Goal: Find specific page/section: Find specific page/section

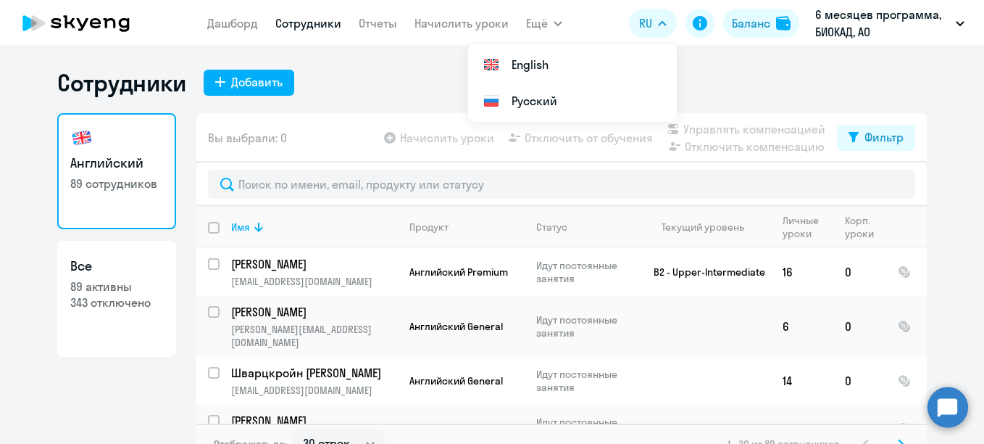
select select "30"
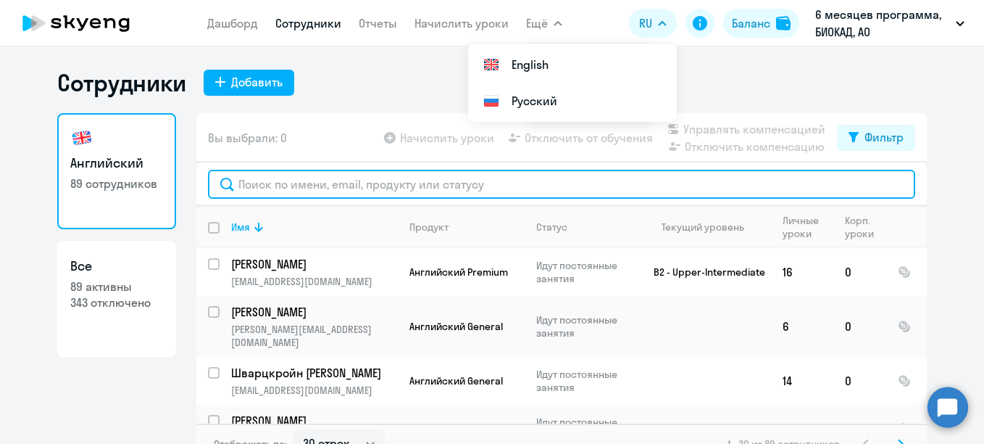
click at [403, 186] on input "text" at bounding box center [561, 184] width 707 height 29
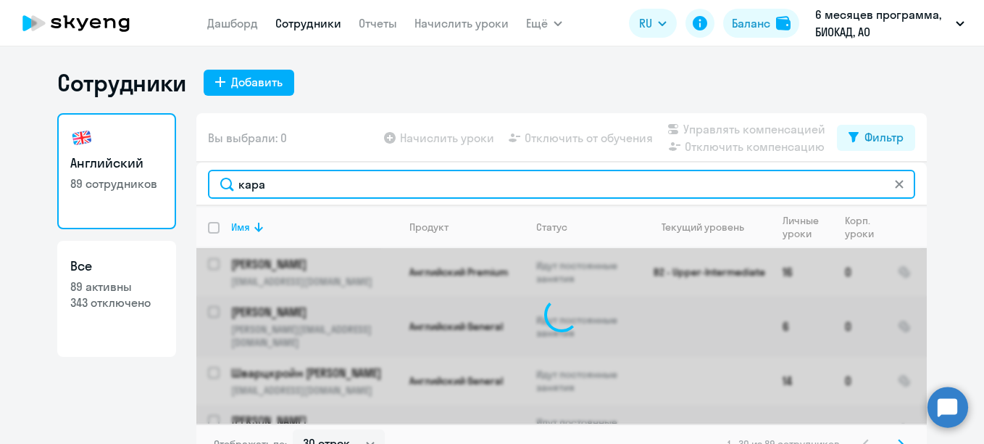
type input "карам"
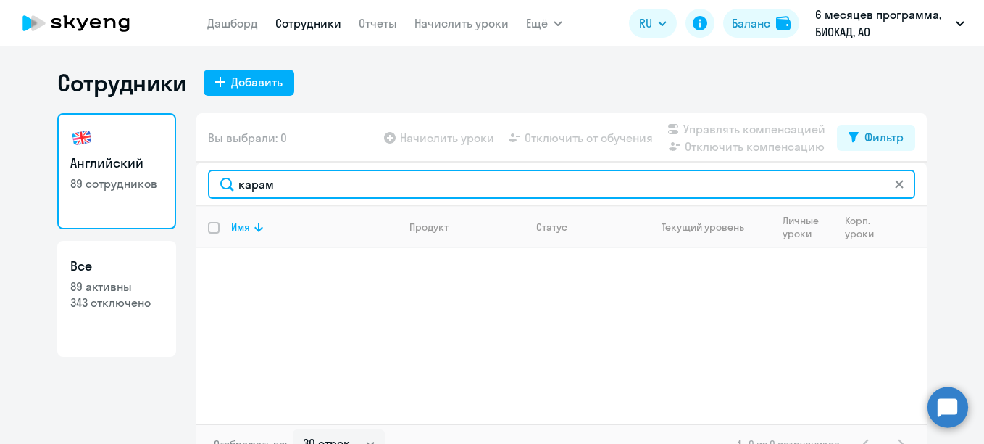
drag, startPoint x: 291, startPoint y: 186, endPoint x: 176, endPoint y: 176, distance: 115.7
click at [176, 176] on div "Английский 89 сотрудников Все 89 активны 343 отключено Вы выбрали: 0 Начислить …" at bounding box center [492, 288] width 870 height 351
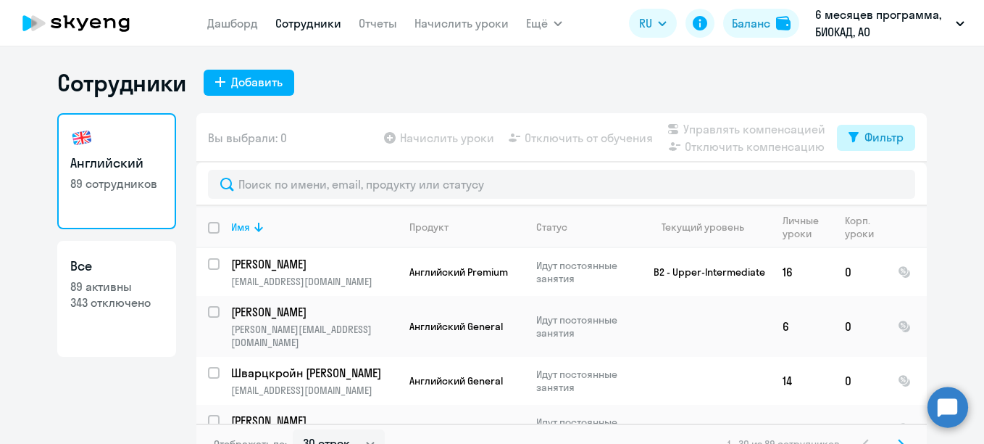
click at [865, 136] on div "Фильтр" at bounding box center [884, 136] width 39 height 17
click at [884, 187] on span at bounding box center [886, 185] width 25 height 14
click at [874, 185] on input "checkbox" at bounding box center [873, 184] width 1 height 1
checkbox input "true"
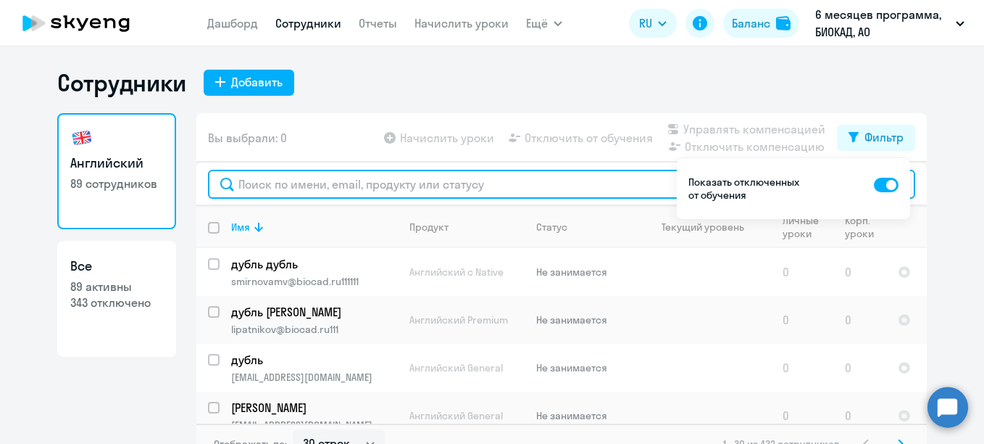
click at [512, 191] on input "text" at bounding box center [561, 184] width 707 height 29
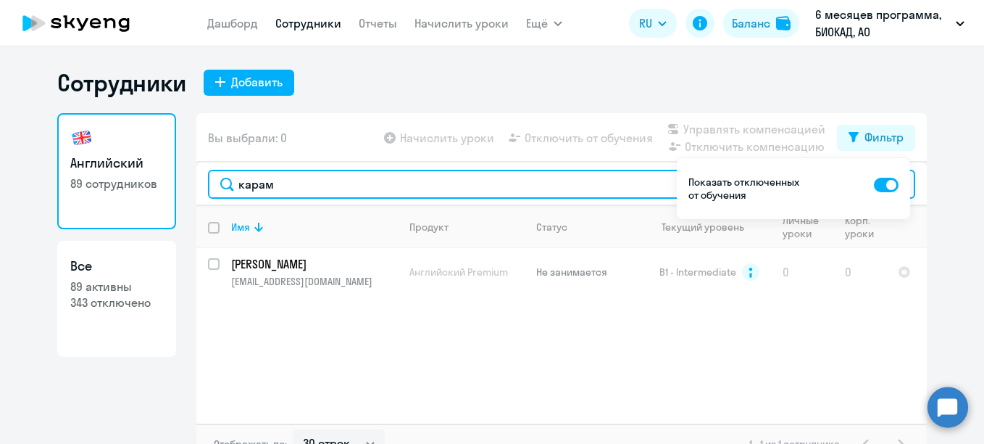
type input "карам"
